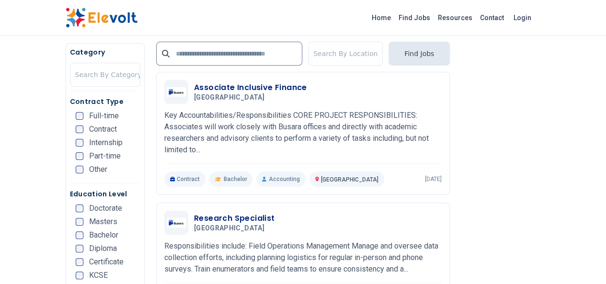
scroll to position [1840, 0]
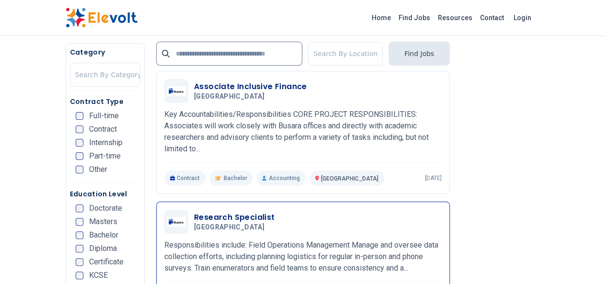
click at [285, 240] on p "Responsibilities include: Field Operations Management Manage and oversee data c…" at bounding box center [303, 257] width 278 height 35
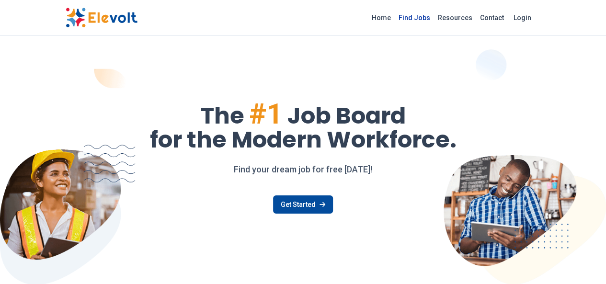
click at [434, 12] on link "Find Jobs" at bounding box center [414, 17] width 39 height 15
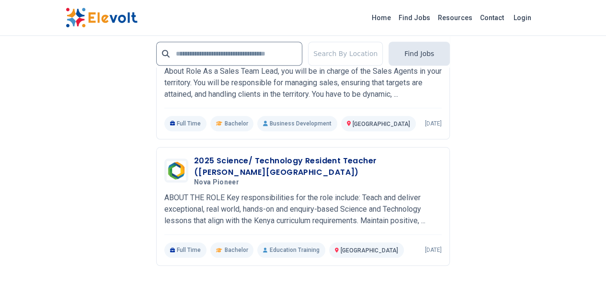
scroll to position [2212, 0]
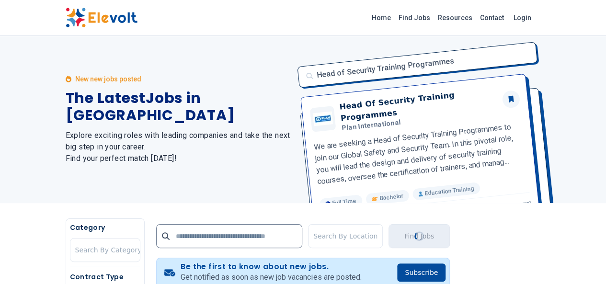
scroll to position [0, 0]
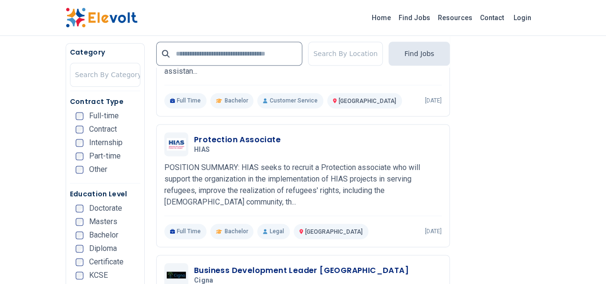
scroll to position [590, 0]
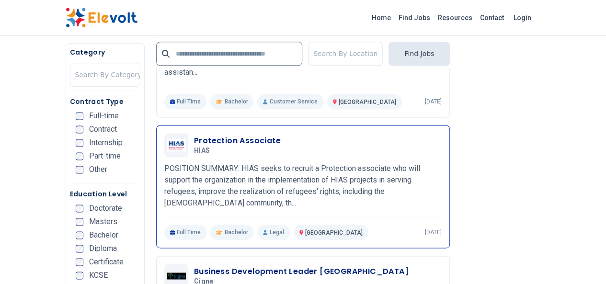
click at [278, 135] on div "Protection Associate HIAS 08/08/2025 09/07/2025" at bounding box center [318, 145] width 248 height 20
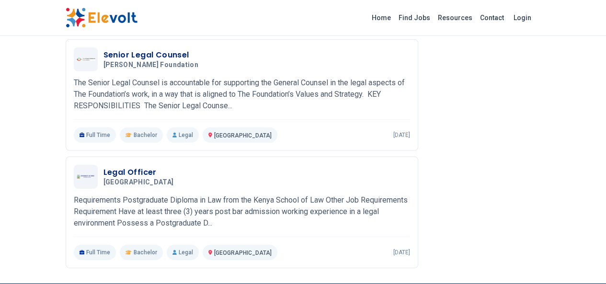
scroll to position [1432, 0]
